Goal: Information Seeking & Learning: Learn about a topic

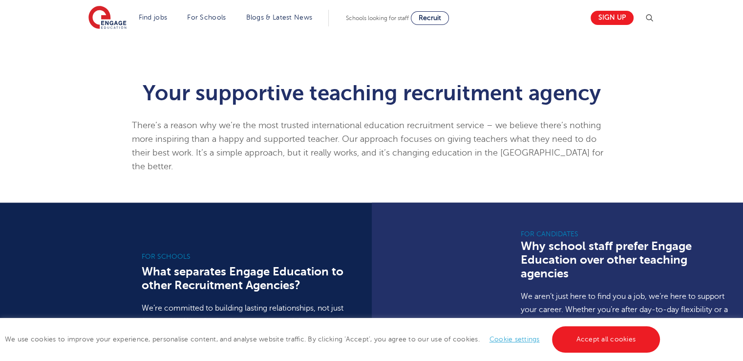
scroll to position [537, 0]
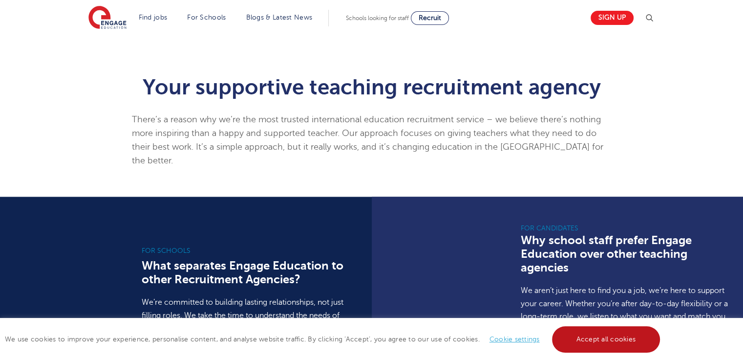
drag, startPoint x: 609, startPoint y: 339, endPoint x: 596, endPoint y: 327, distance: 18.0
click at [609, 339] on link "Accept all cookies" at bounding box center [606, 339] width 108 height 26
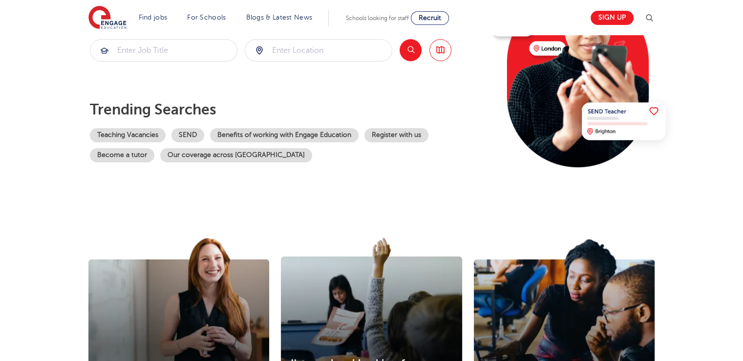
scroll to position [98, 0]
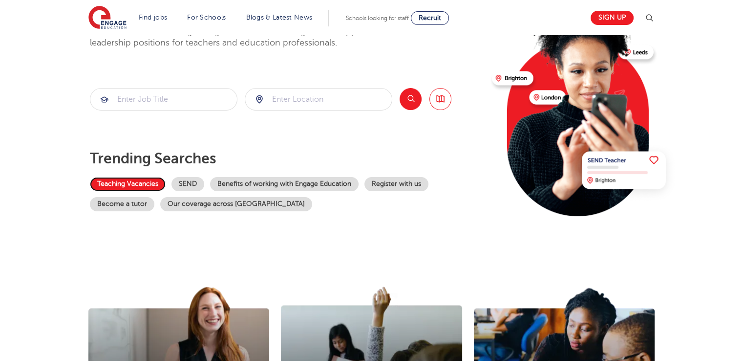
click at [125, 178] on link "Teaching Vacancies" at bounding box center [128, 184] width 76 height 14
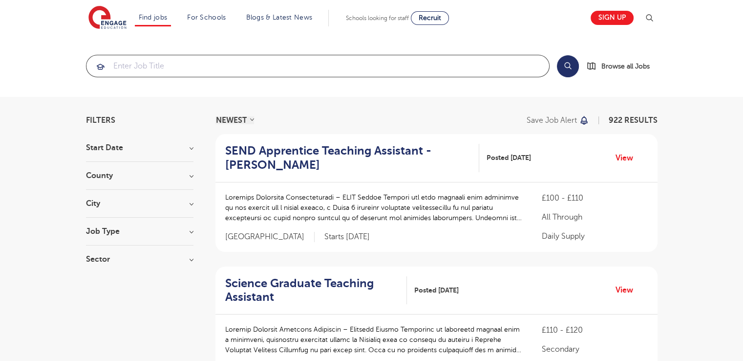
click at [168, 75] on input "search" at bounding box center [317, 65] width 463 height 21
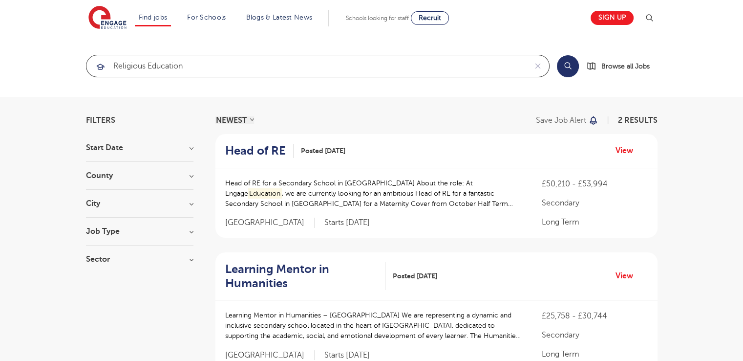
type input "religious education"
click at [570, 65] on button "Search" at bounding box center [568, 66] width 22 height 22
click at [561, 67] on button "Search" at bounding box center [568, 66] width 22 height 22
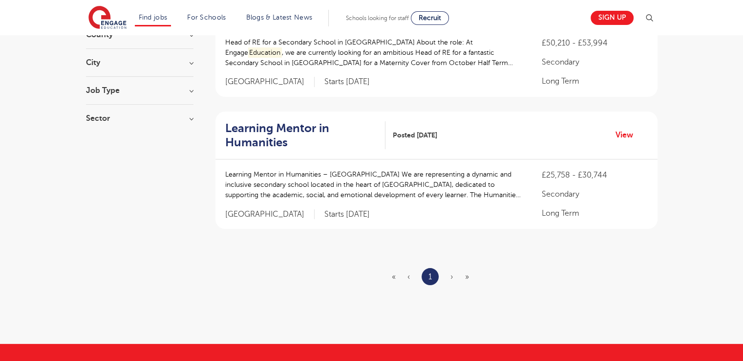
scroll to position [195, 0]
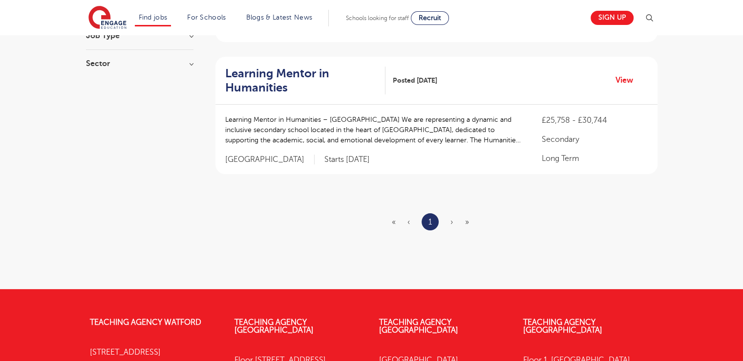
click at [467, 221] on span "»" at bounding box center [467, 221] width 4 height 9
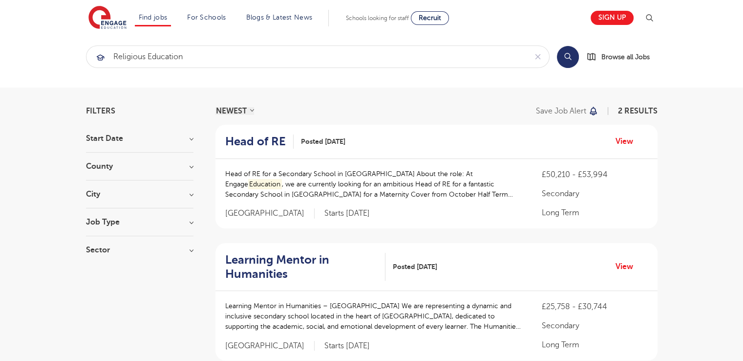
scroll to position [0, 0]
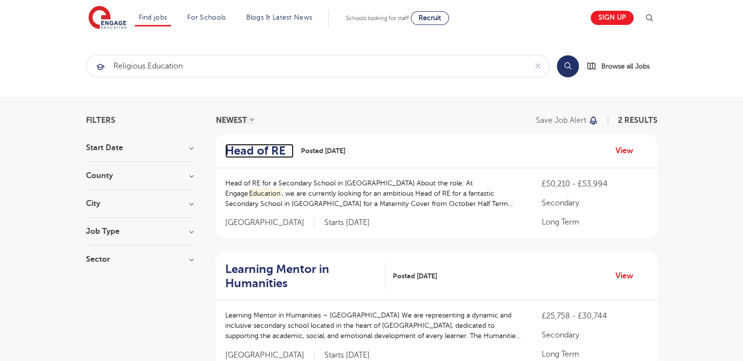
click at [268, 147] on h2 "Head of RE" at bounding box center [255, 151] width 61 height 14
